Goal: Task Accomplishment & Management: Manage account settings

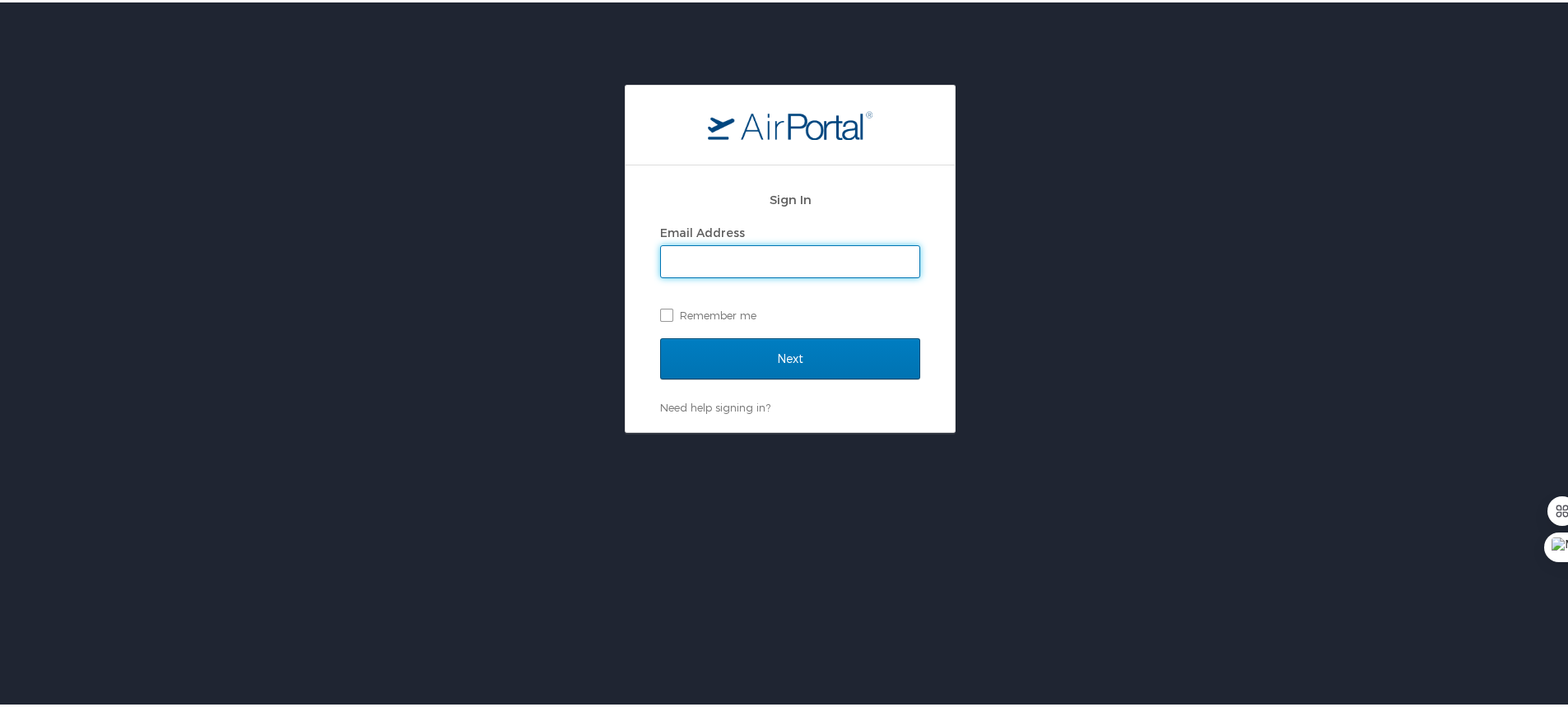
type input "wspend@aol.com"
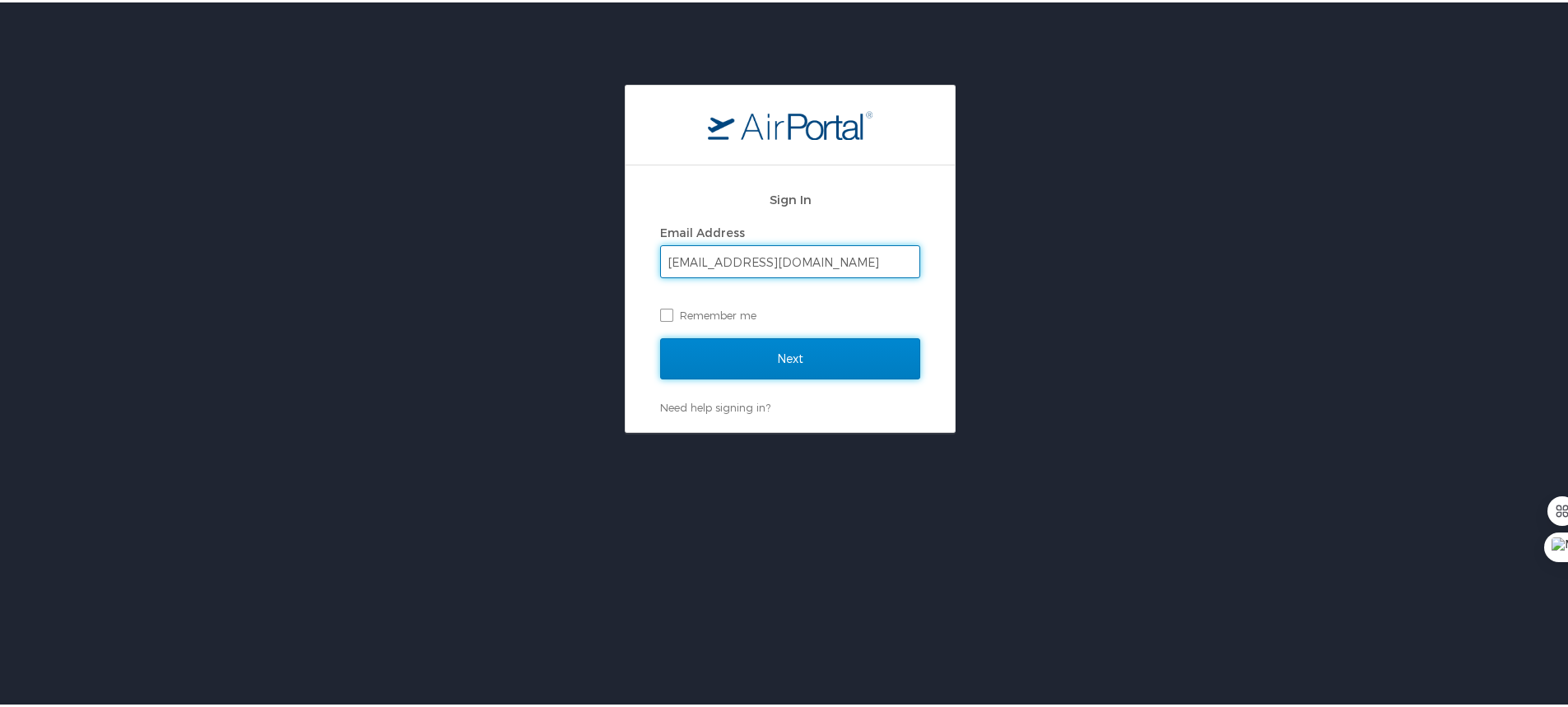
click at [777, 355] on input "Next" at bounding box center [790, 356] width 260 height 41
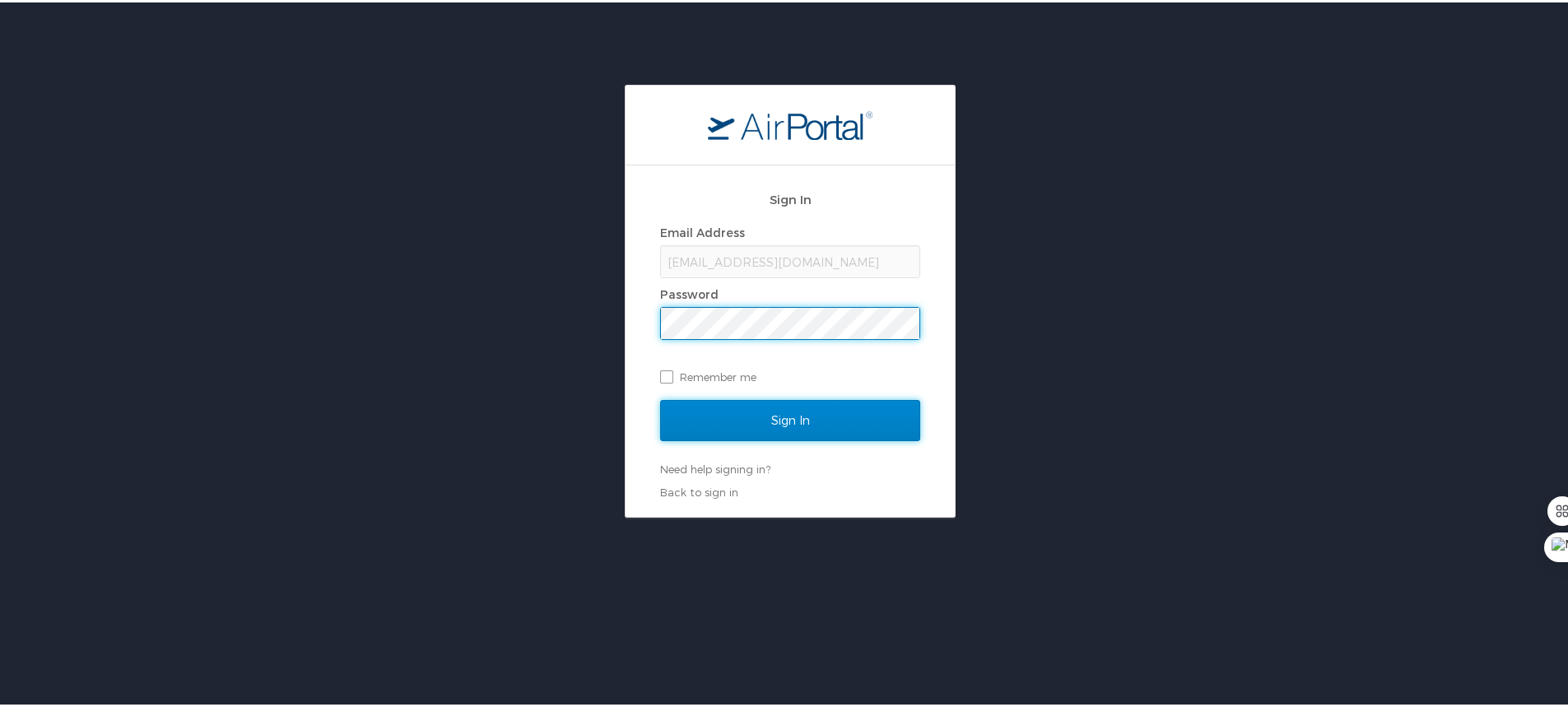
click at [761, 417] on input "Sign In" at bounding box center [790, 418] width 260 height 41
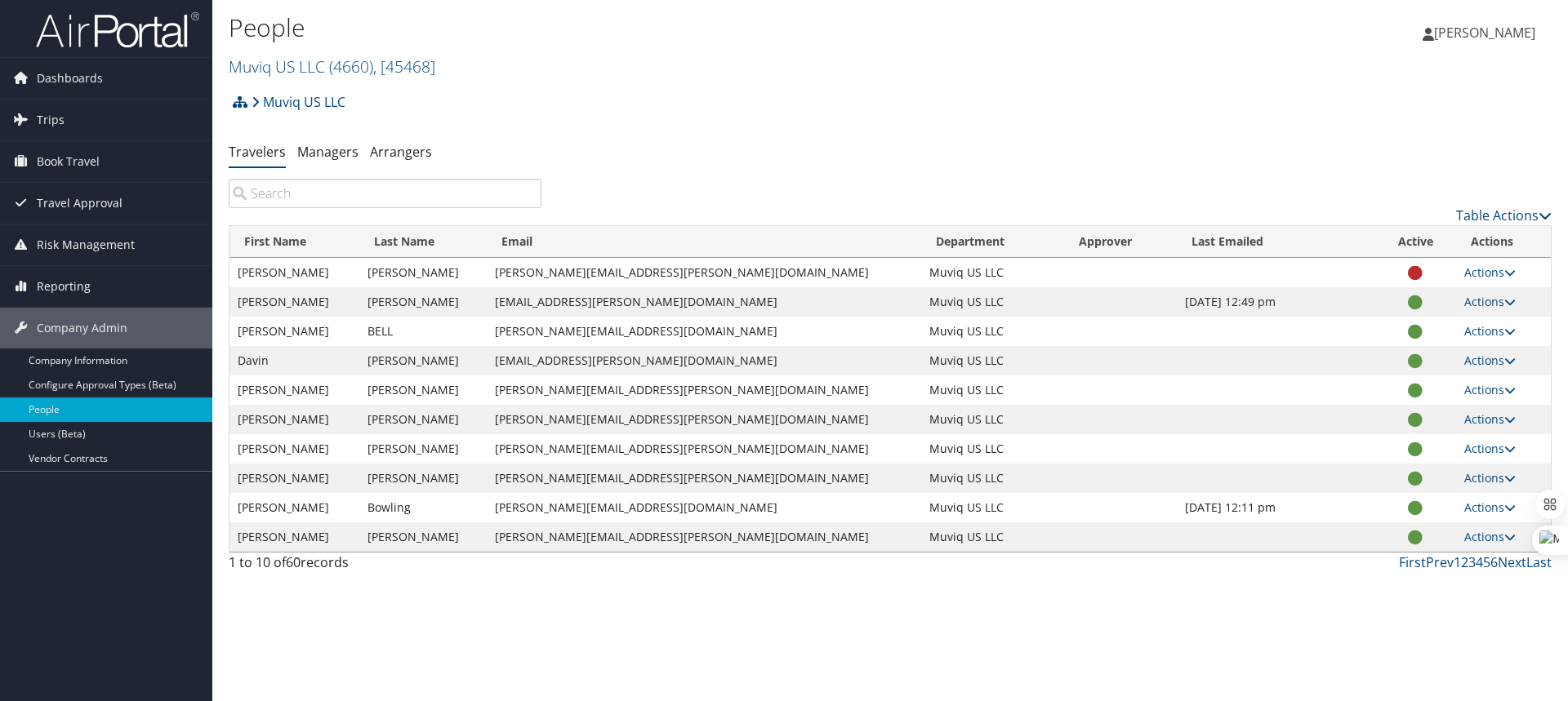
click at [307, 196] on input "search" at bounding box center [385, 193] width 313 height 30
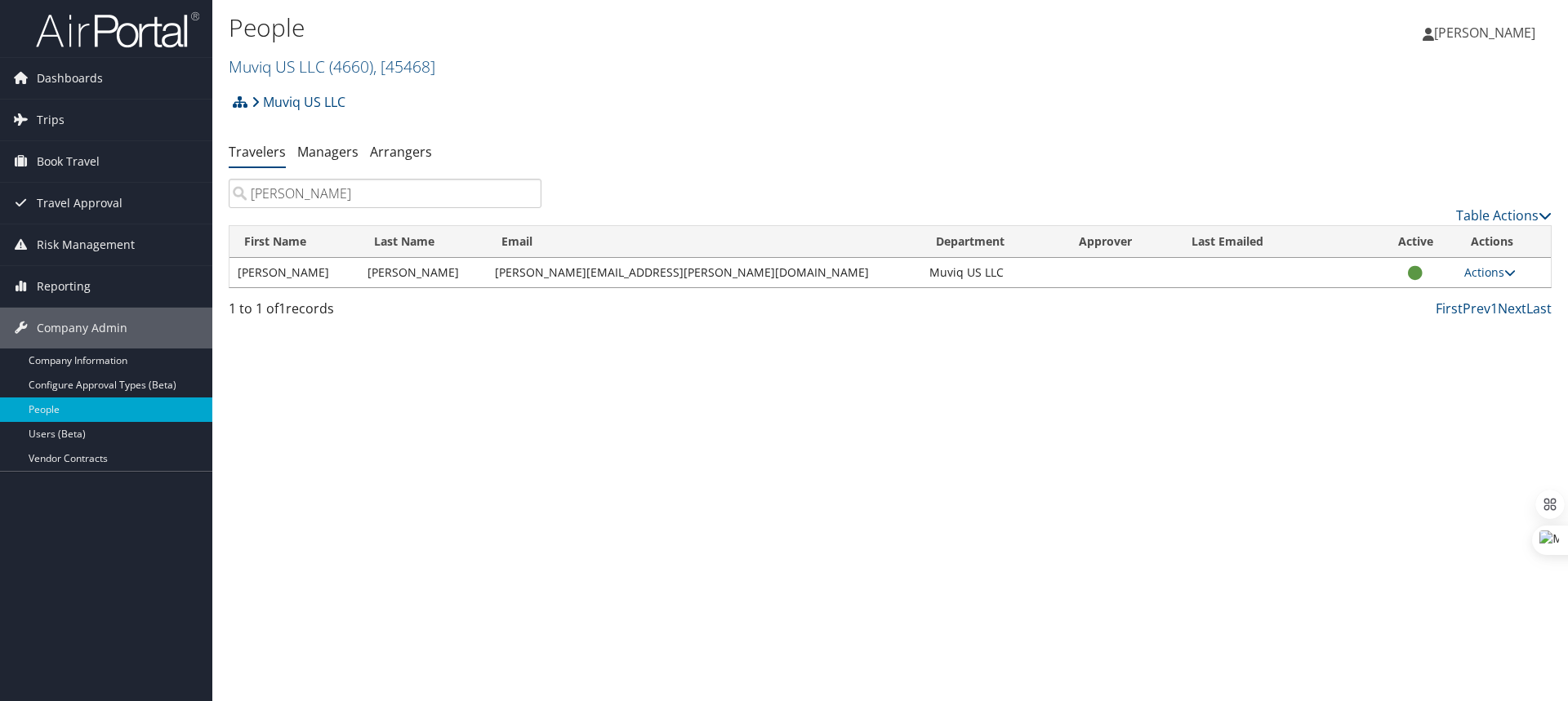
type input "taylor"
click at [1471, 281] on td "Actions User Settings View Profile Update Department Reset User's Password" at bounding box center [1504, 273] width 95 height 30
click at [1470, 273] on link "Actions" at bounding box center [1489, 272] width 52 height 15
click at [1414, 299] on link "User Settings" at bounding box center [1428, 296] width 150 height 28
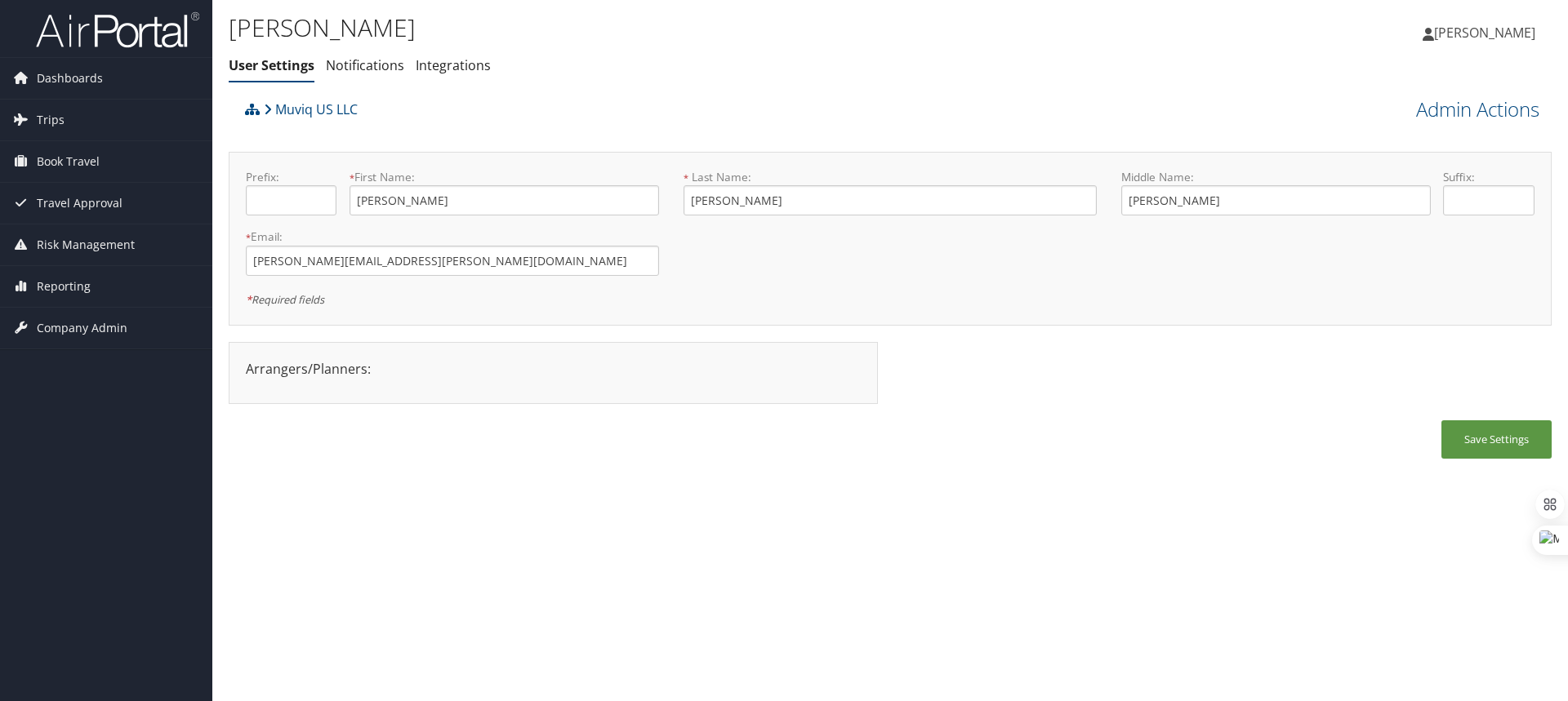
click at [737, 510] on div "Joseph Taylor User Settings Notifications Integrations User Settings Notificati…" at bounding box center [890, 350] width 1355 height 701
click at [359, 68] on link "Notifications" at bounding box center [365, 65] width 79 height 18
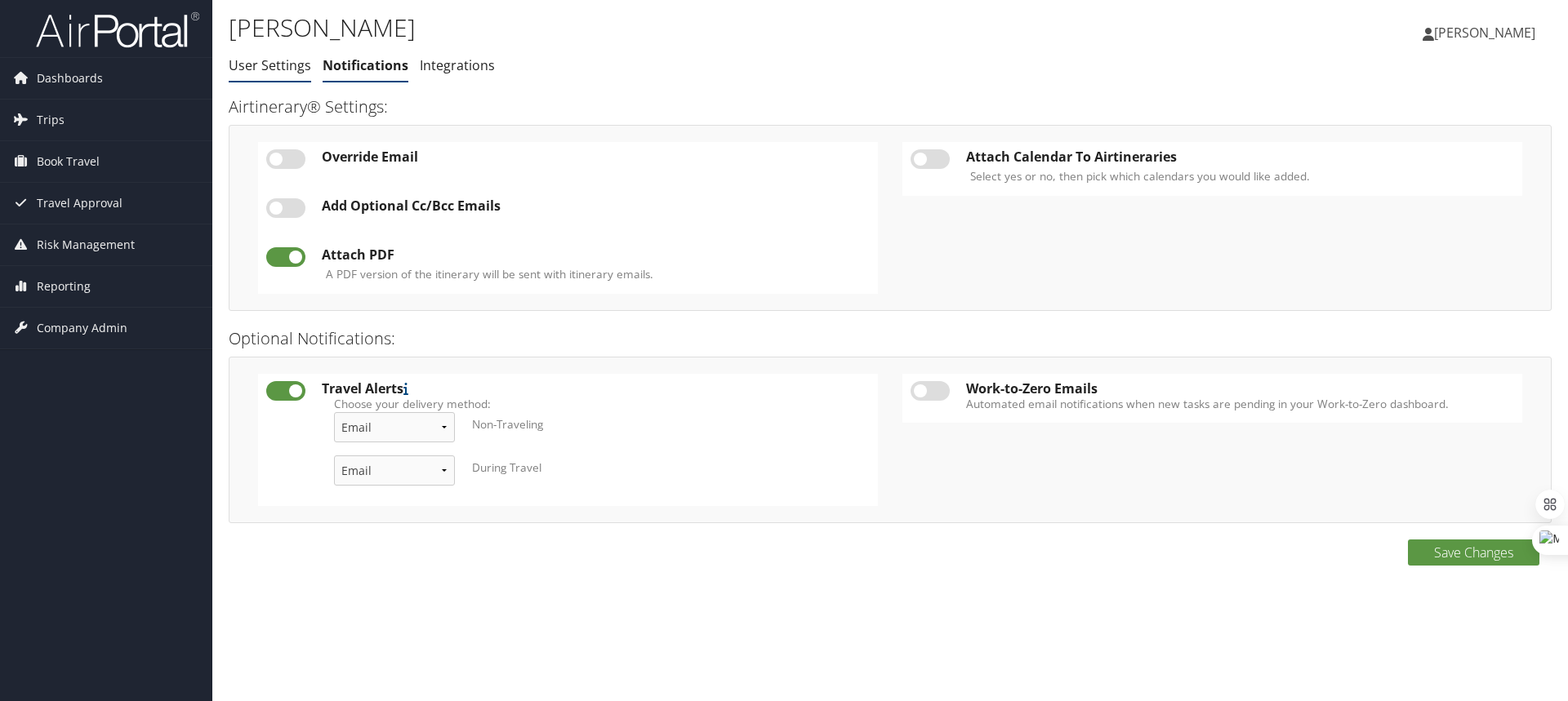
click at [272, 58] on link "User Settings" at bounding box center [269, 65] width 82 height 18
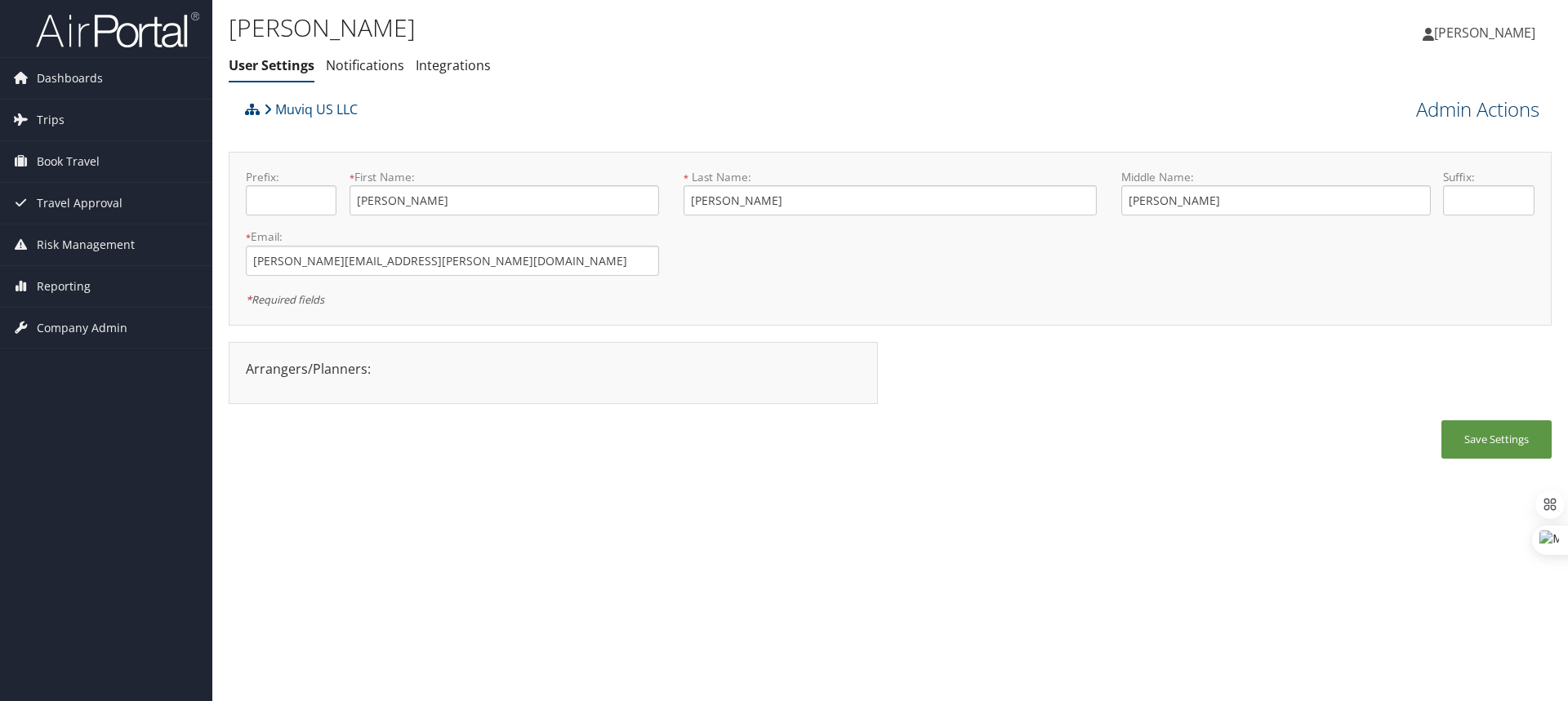
click at [1458, 111] on link "Admin Actions" at bounding box center [1477, 109] width 124 height 28
click at [1360, 167] on link "Reset User's Password" at bounding box center [1432, 167] width 215 height 28
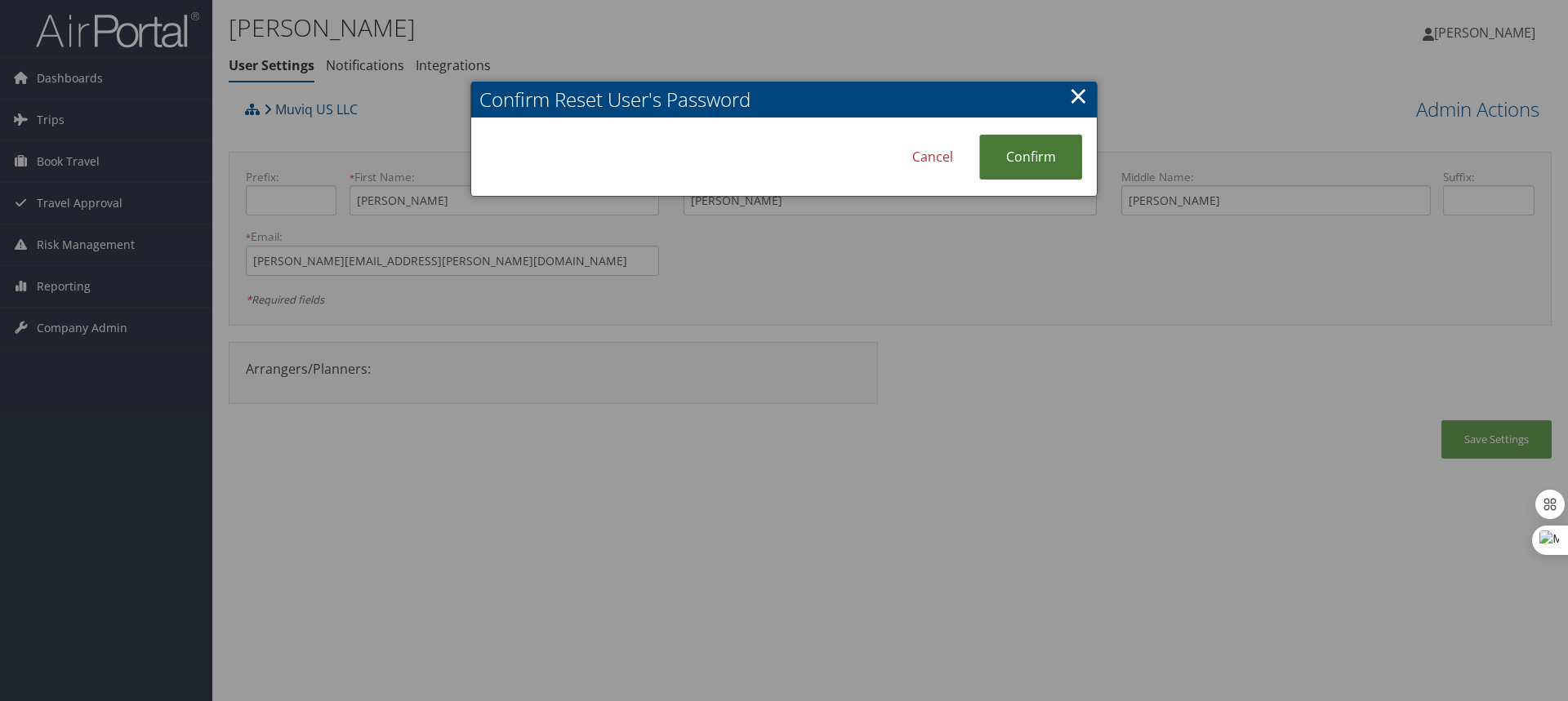
click at [1020, 162] on link "Confirm" at bounding box center [1030, 157] width 103 height 45
